Goal: Task Accomplishment & Management: Complete application form

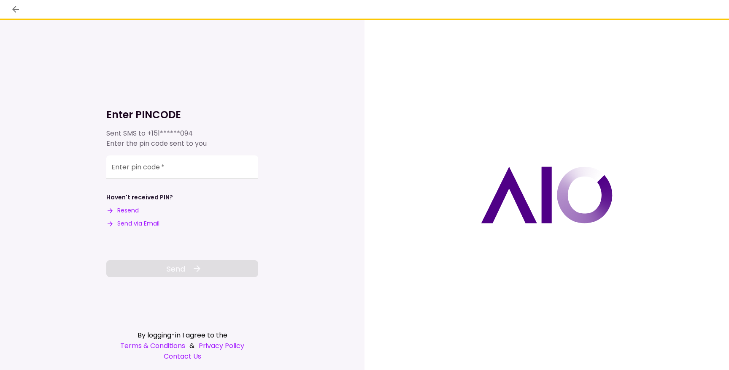
click at [173, 171] on input "Enter pin code   *" at bounding box center [182, 167] width 152 height 24
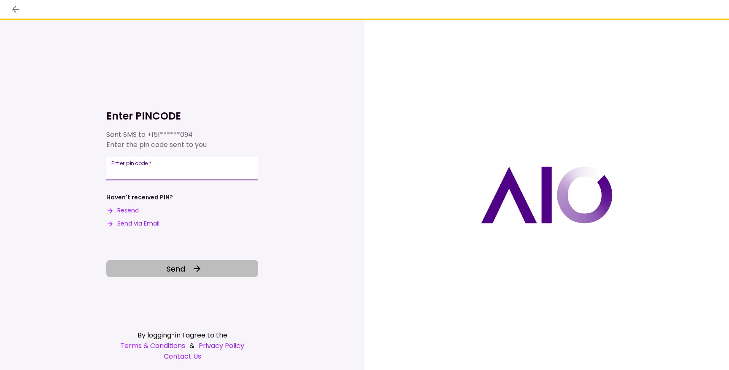
type input "******"
click at [169, 275] on button "Send" at bounding box center [182, 268] width 152 height 17
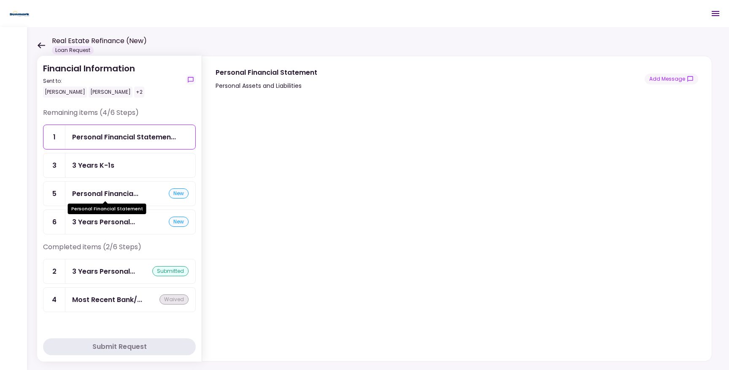
click at [114, 192] on div "Personal Financia..." at bounding box center [105, 193] width 66 height 11
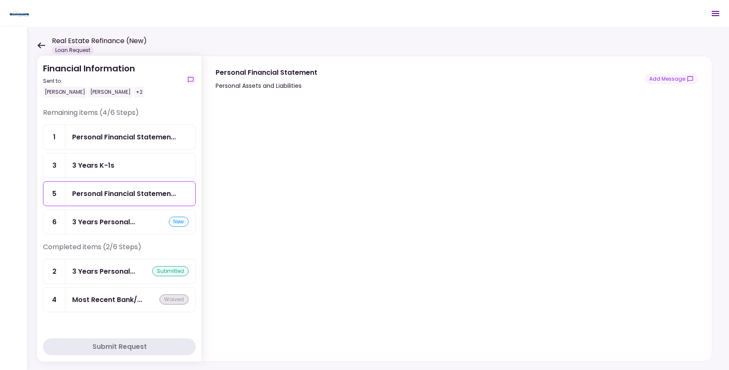
click at [115, 166] on div "3 Years K-1s" at bounding box center [130, 165] width 116 height 11
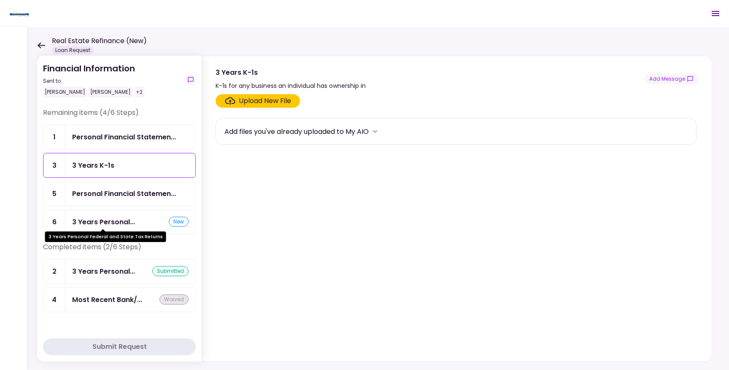
click at [120, 217] on div "3 Years Personal..." at bounding box center [103, 221] width 63 height 11
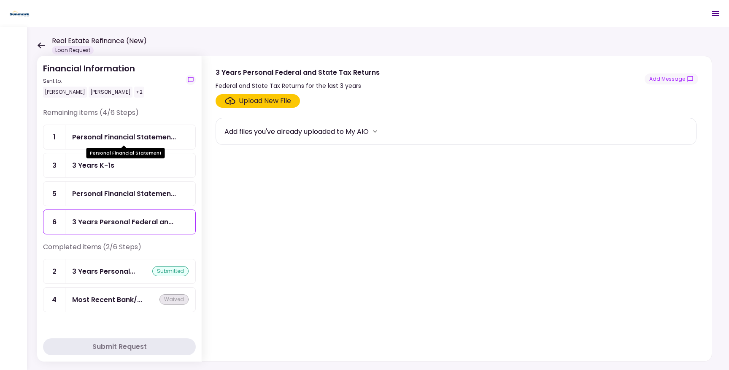
click at [112, 134] on div "Personal Financial Statemen..." at bounding box center [124, 137] width 104 height 11
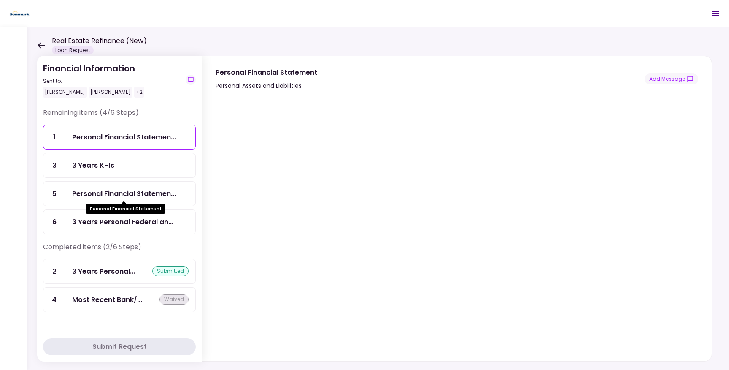
click at [146, 189] on div "Personal Financial Statemen..." at bounding box center [124, 193] width 104 height 11
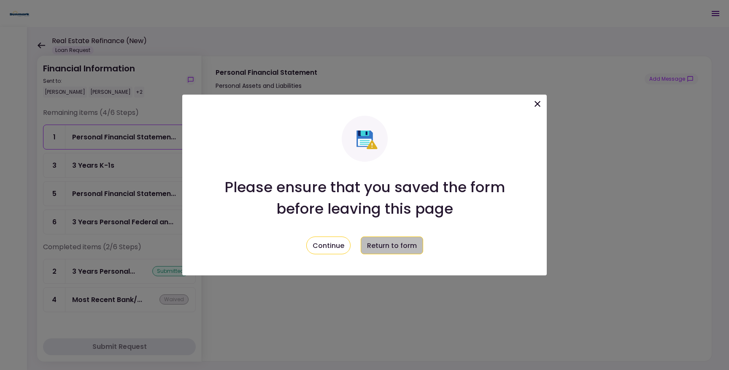
click at [394, 249] on button "Return to form" at bounding box center [392, 245] width 62 height 18
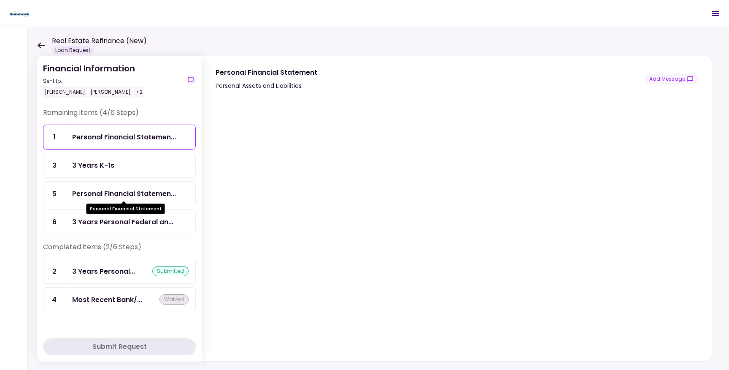
click at [145, 196] on div "Personal Financial Statemen..." at bounding box center [124, 193] width 104 height 11
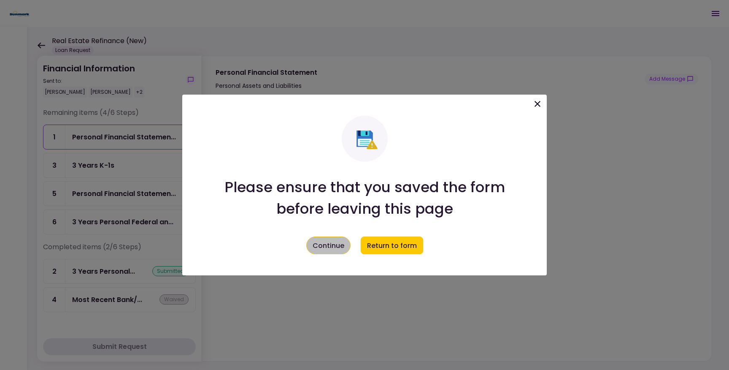
click at [335, 252] on button "Continue" at bounding box center [328, 245] width 44 height 18
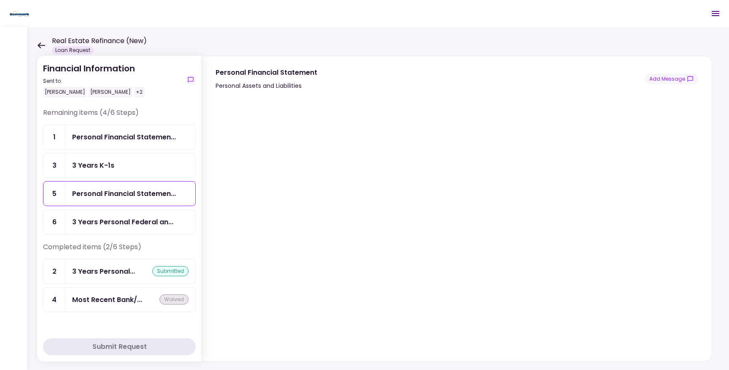
click at [41, 44] on icon at bounding box center [41, 45] width 8 height 6
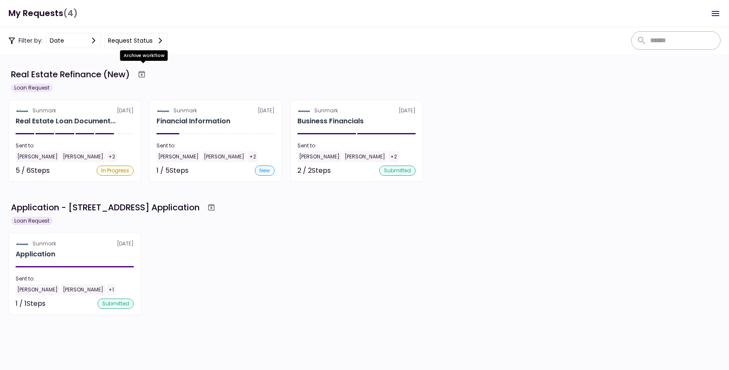
click at [143, 76] on icon "Archive workflow" at bounding box center [142, 74] width 8 height 8
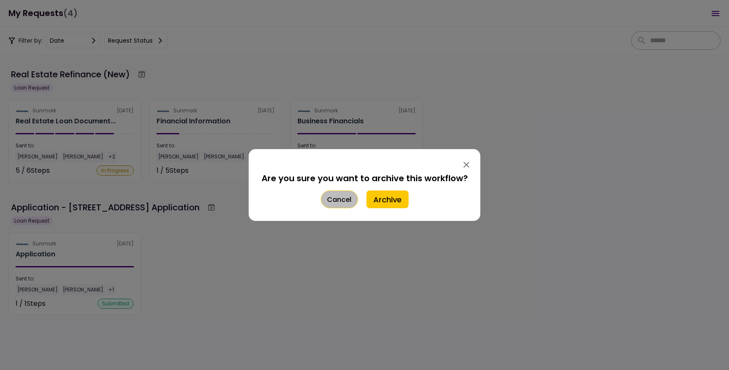
click at [339, 203] on button "Cancel" at bounding box center [339, 199] width 37 height 18
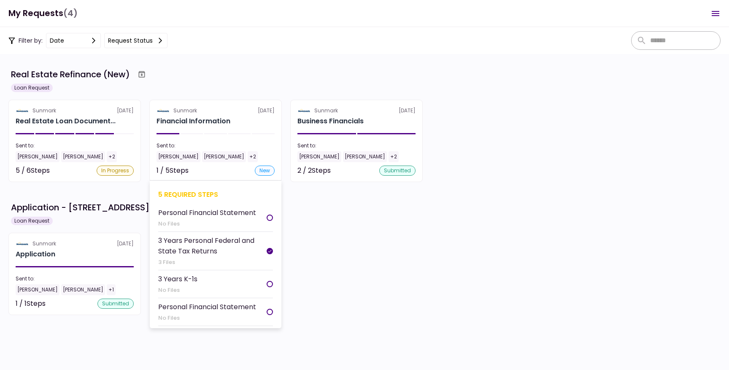
click at [268, 218] on div at bounding box center [270, 217] width 6 height 6
